Goal: Task Accomplishment & Management: Use online tool/utility

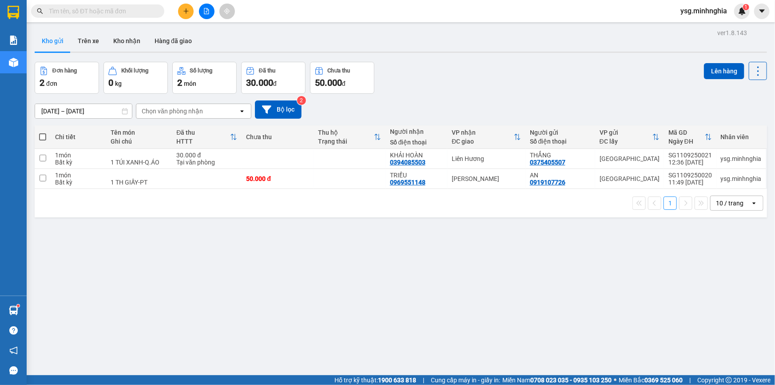
click at [138, 13] on input "text" at bounding box center [101, 11] width 105 height 10
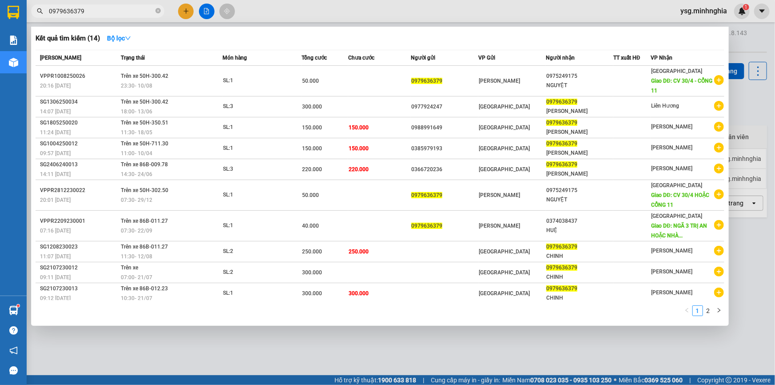
scroll to position [2, 0]
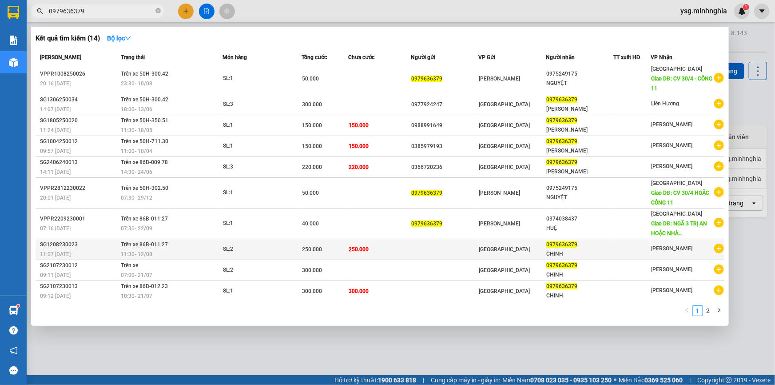
type input "0979636379"
click at [589, 251] on div "CHINH" at bounding box center [579, 253] width 67 height 9
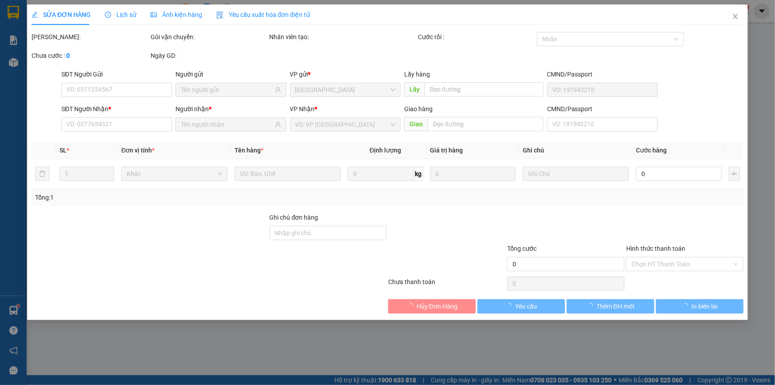
type input "0979636379"
type input "250.000"
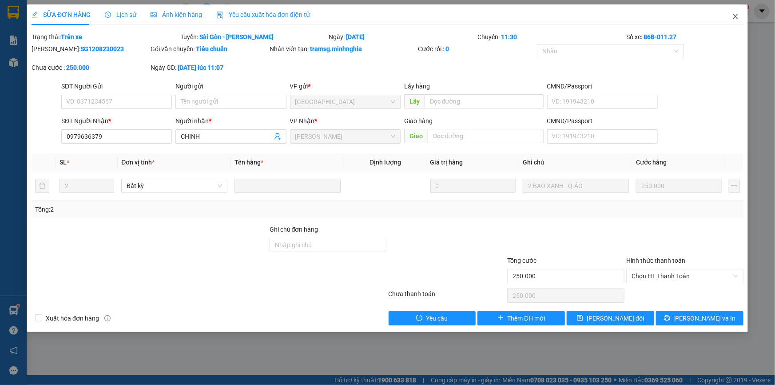
click at [737, 17] on icon "close" at bounding box center [735, 16] width 7 height 7
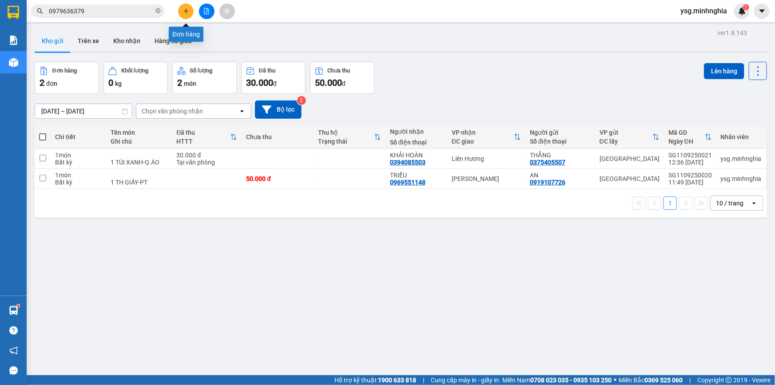
click at [187, 16] on button at bounding box center [186, 12] width 16 height 16
